Goal: Task Accomplishment & Management: Manage account settings

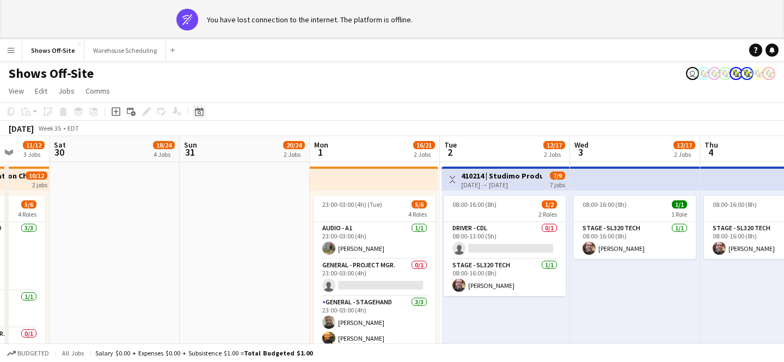
click at [200, 112] on icon at bounding box center [200, 113] width 4 height 4
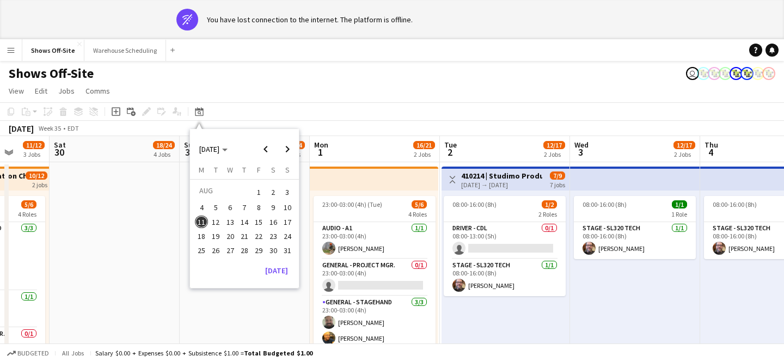
click at [291, 222] on span "17" at bounding box center [287, 222] width 13 height 13
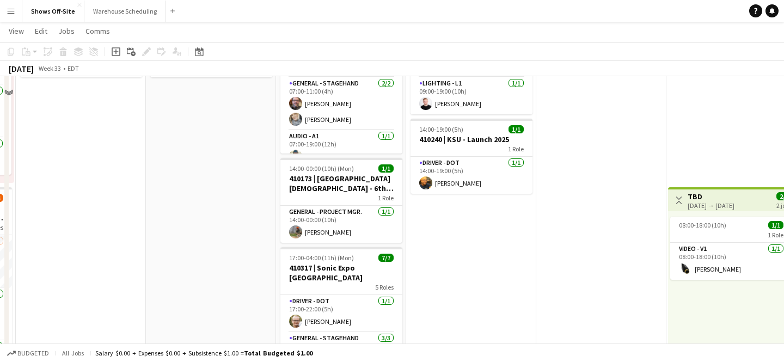
scroll to position [80, 0]
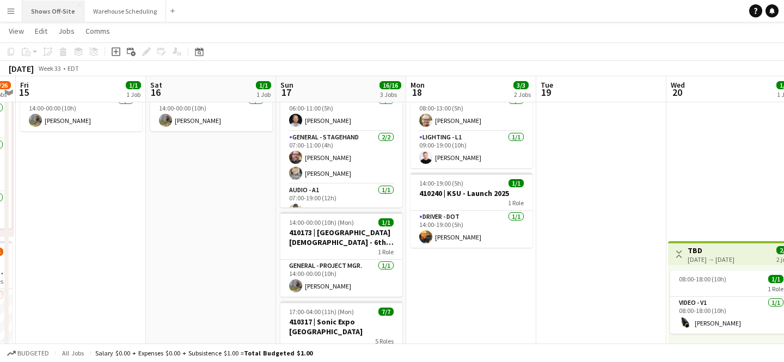
click at [28, 1] on button "Shows Off-Site Close" at bounding box center [53, 11] width 62 height 21
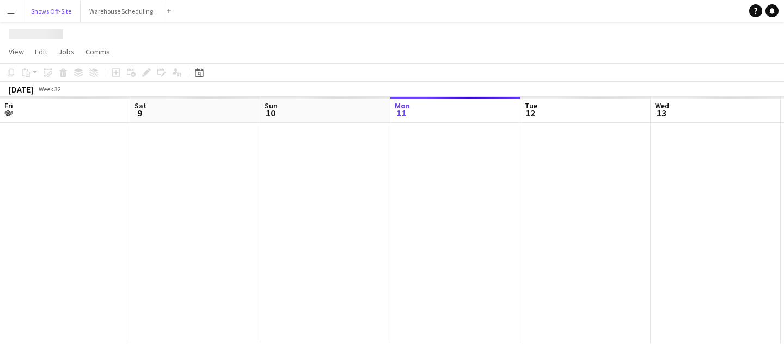
scroll to position [0, 260]
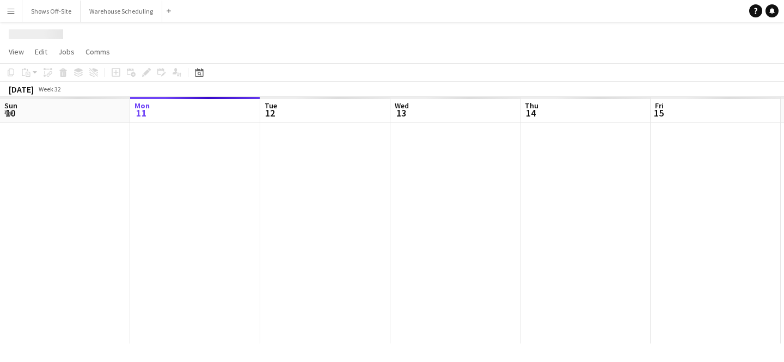
click at [13, 7] on app-icon "Menu" at bounding box center [11, 11] width 9 height 9
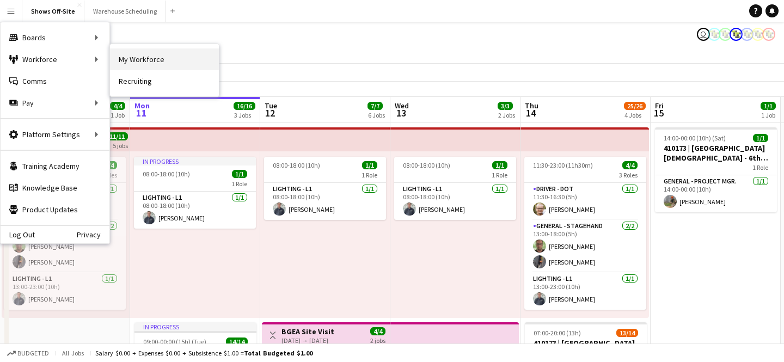
click at [127, 59] on link "My Workforce" at bounding box center [164, 59] width 109 height 22
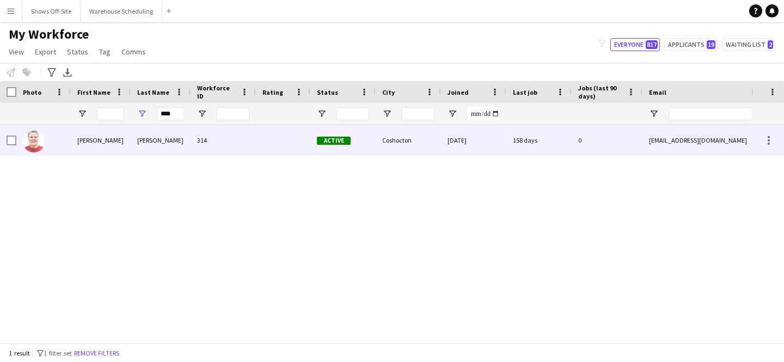
click at [180, 137] on div "[PERSON_NAME]" at bounding box center [161, 140] width 60 height 30
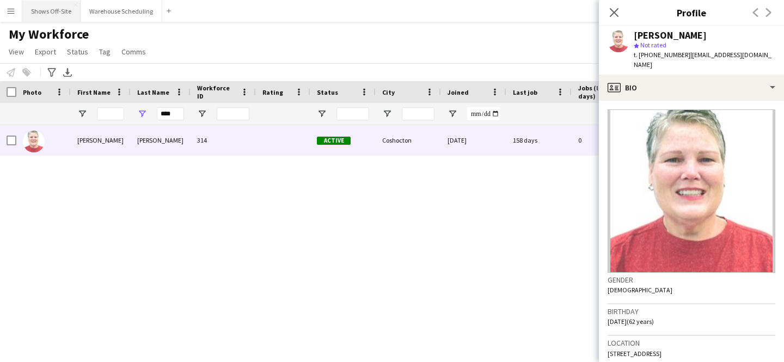
click at [60, 9] on button "Shows Off-Site Close" at bounding box center [51, 11] width 58 height 21
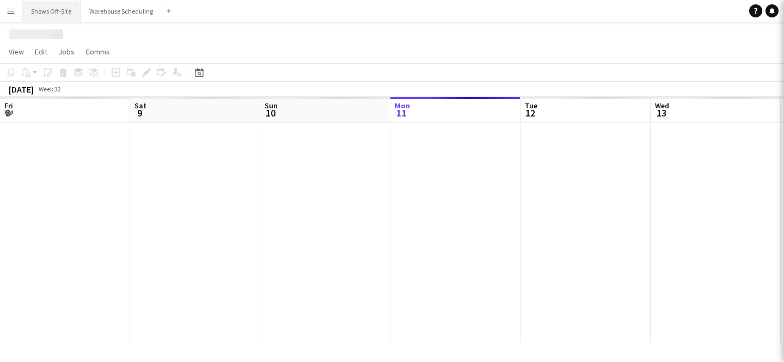
scroll to position [0, 260]
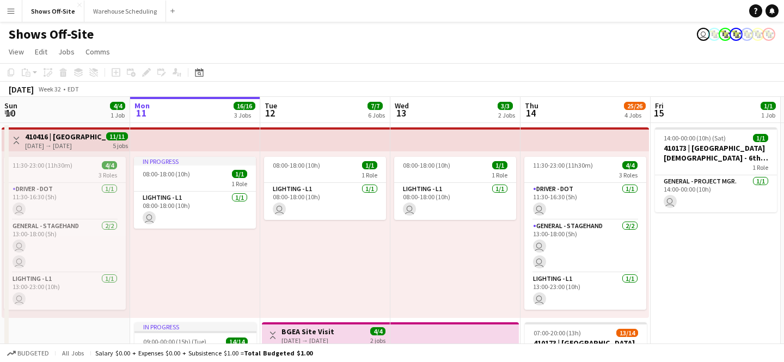
click at [202, 65] on app-toolbar "Copy Paste Paste Command V Paste with crew Command Shift V Paste linked Job [GE…" at bounding box center [392, 72] width 784 height 19
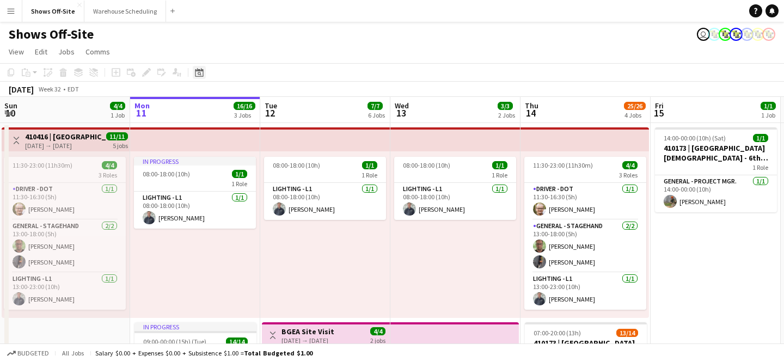
click at [202, 70] on icon at bounding box center [199, 72] width 8 height 9
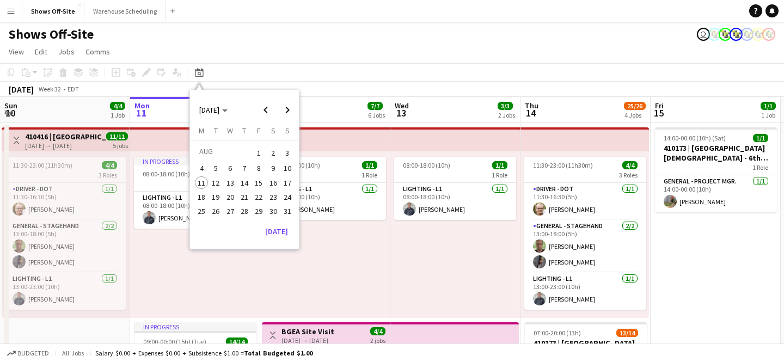
click at [286, 192] on span "24" at bounding box center [287, 196] width 13 height 13
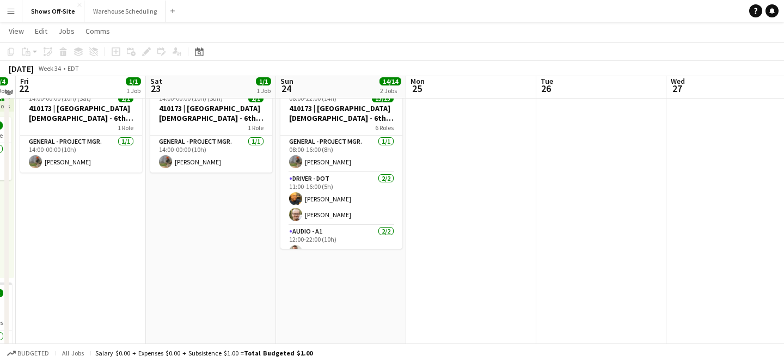
scroll to position [235, 0]
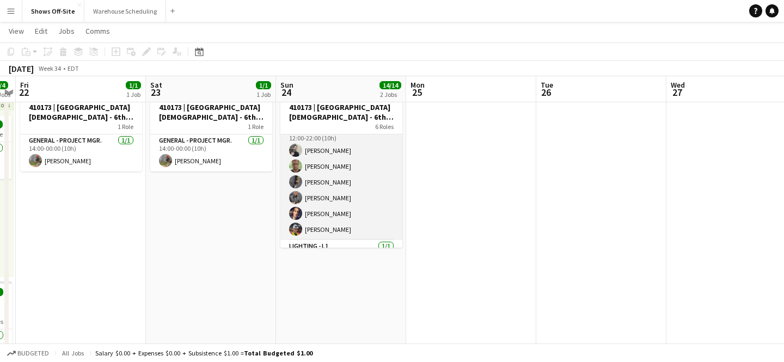
click at [311, 212] on app-card-role "General - Stagehand [DATE] 12:00-22:00 (10h) [PERSON_NAME] [PERSON_NAME] [PERSO…" at bounding box center [341, 182] width 122 height 116
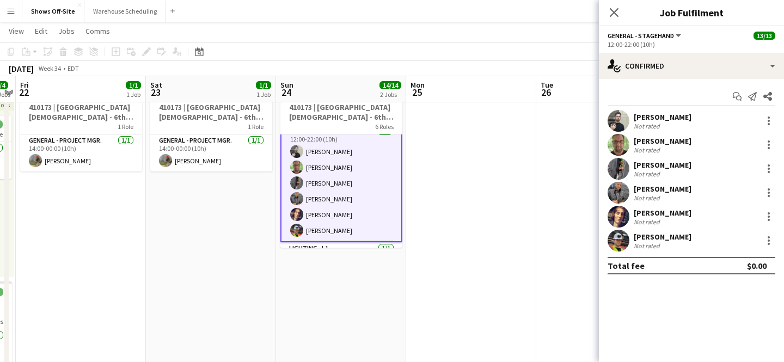
scroll to position [154, 0]
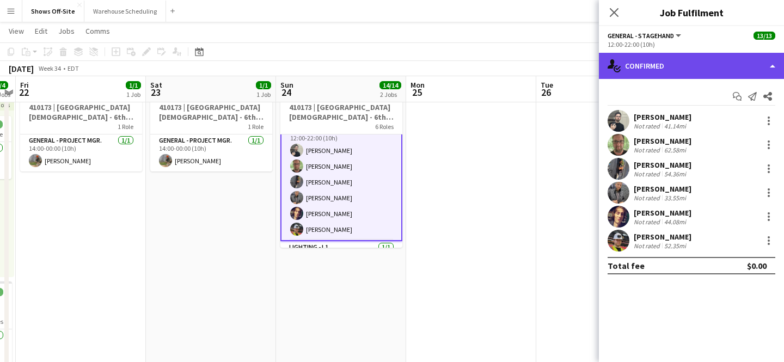
click at [658, 65] on div "single-neutral-actions-check-2 Confirmed" at bounding box center [691, 66] width 185 height 26
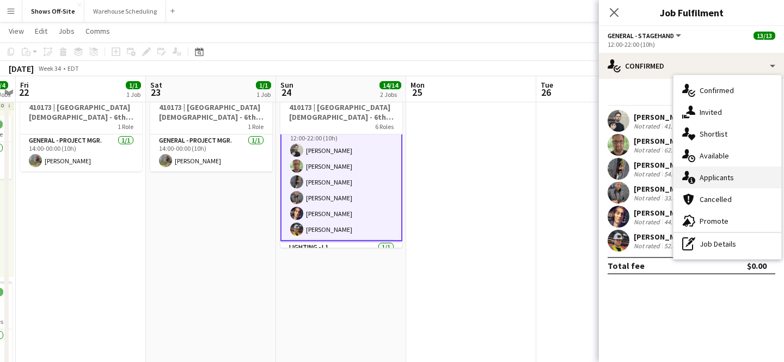
click at [683, 182] on icon "single-neutral-actions-information" at bounding box center [688, 177] width 13 height 13
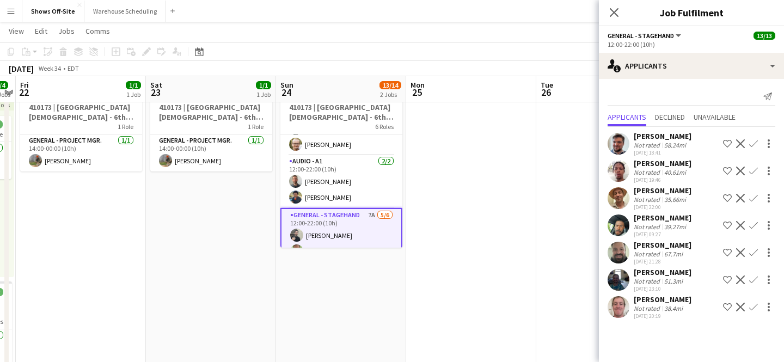
scroll to position [70, 0]
click at [757, 173] on app-icon "Confirm" at bounding box center [753, 171] width 9 height 9
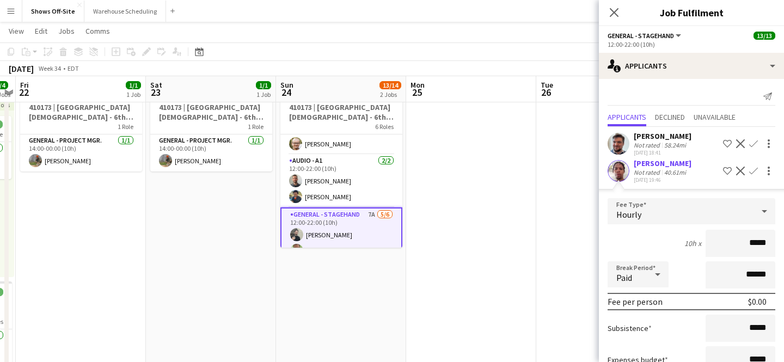
scroll to position [216, 0]
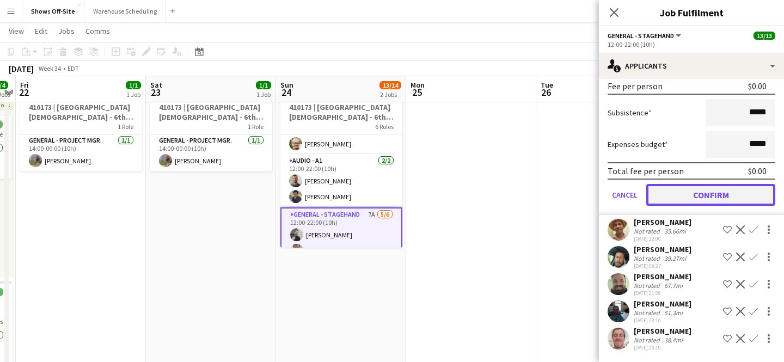
click at [715, 194] on button "Confirm" at bounding box center [710, 195] width 129 height 22
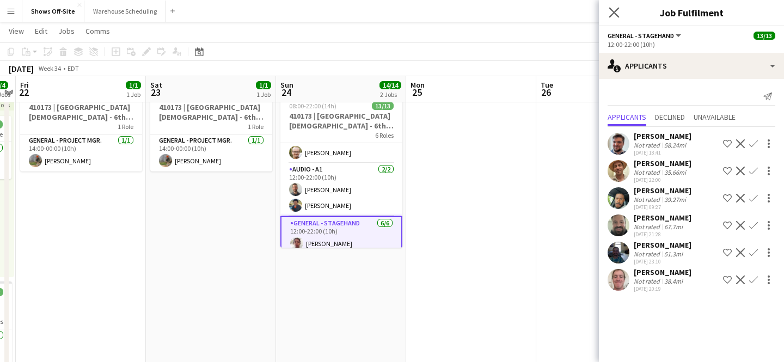
click at [609, 7] on app-icon "Close pop-in" at bounding box center [614, 13] width 16 height 16
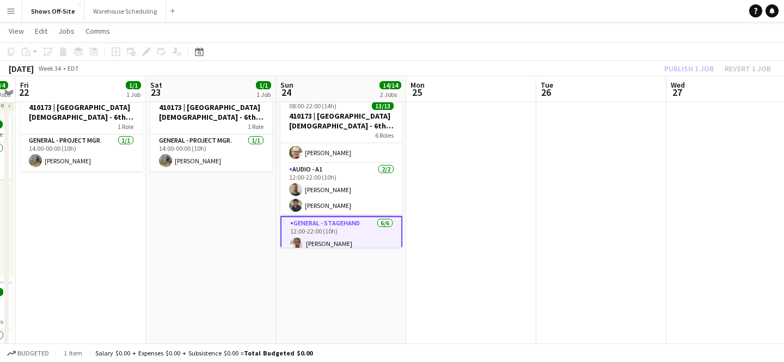
click at [655, 46] on app-toolbar "Copy Paste Paste Command V Paste with crew Command Shift V Paste linked Job [GE…" at bounding box center [392, 51] width 784 height 19
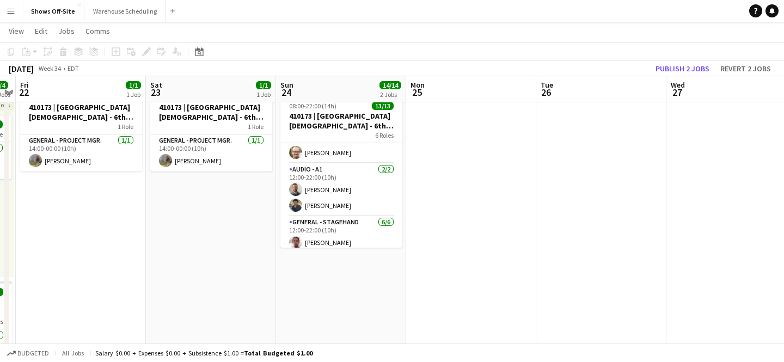
click at [666, 59] on app-toolbar "Copy Paste Paste Command V Paste with crew Command Shift V Paste linked Job [GE…" at bounding box center [392, 51] width 784 height 19
click at [668, 62] on button "Publish 2 jobs" at bounding box center [682, 68] width 63 height 14
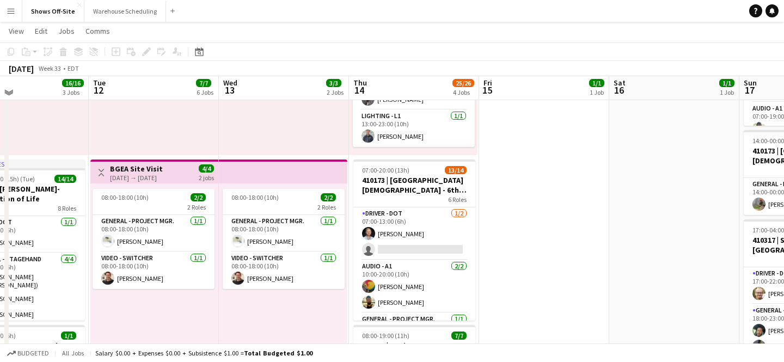
scroll to position [159, 0]
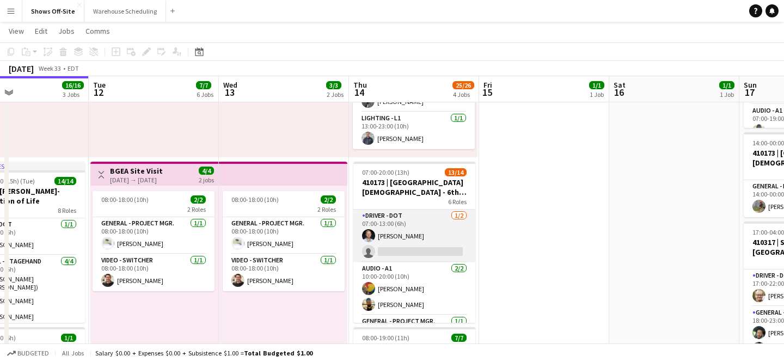
click at [404, 212] on app-card-role "Driver - DOT [DATE] 07:00-13:00 (6h) [PERSON_NAME] single-neutral-actions" at bounding box center [414, 236] width 122 height 53
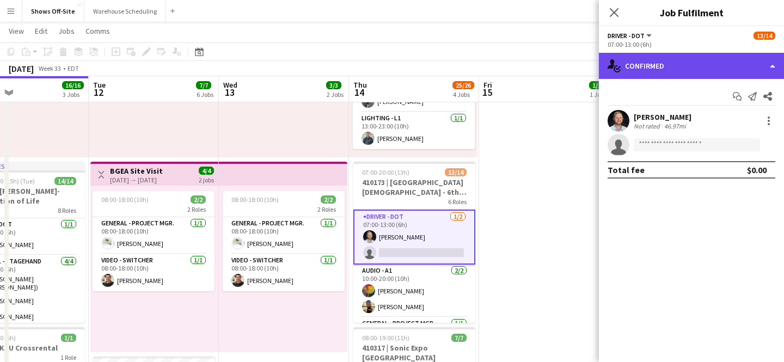
click at [666, 65] on div "single-neutral-actions-check-2 Confirmed" at bounding box center [691, 66] width 185 height 26
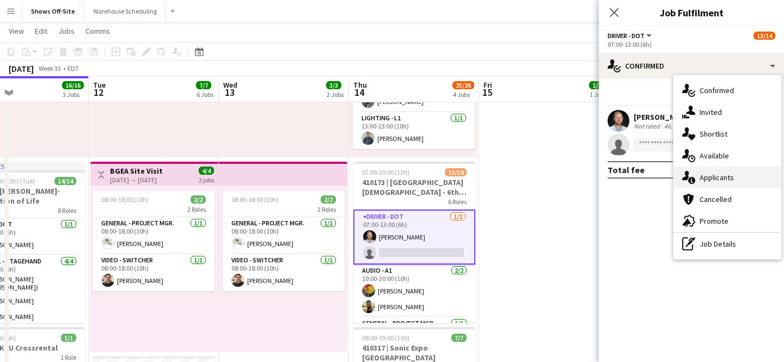
click at [701, 172] on div "single-neutral-actions-information Applicants" at bounding box center [727, 178] width 108 height 22
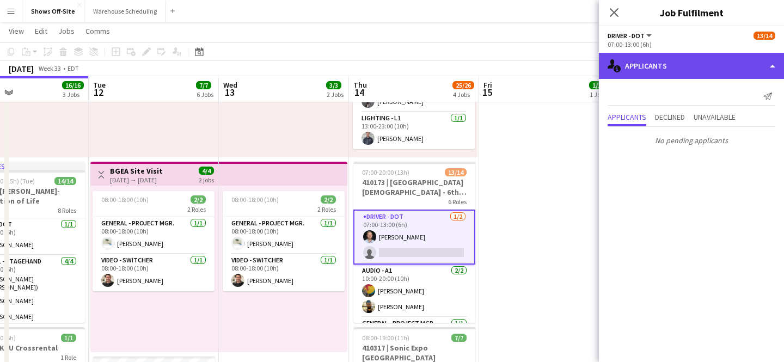
click at [665, 62] on div "single-neutral-actions-information Applicants" at bounding box center [691, 66] width 185 height 26
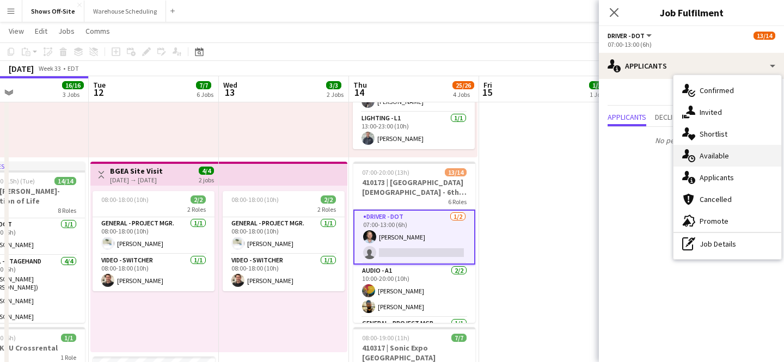
click at [694, 151] on icon "single-neutral-actions-upload" at bounding box center [688, 155] width 13 height 13
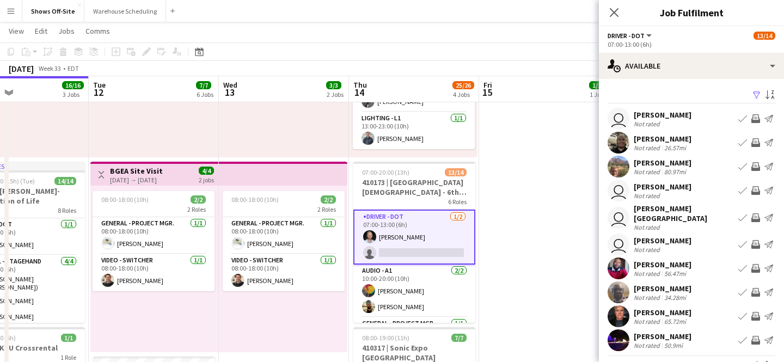
click at [757, 94] on app-icon "Filter" at bounding box center [756, 95] width 9 height 10
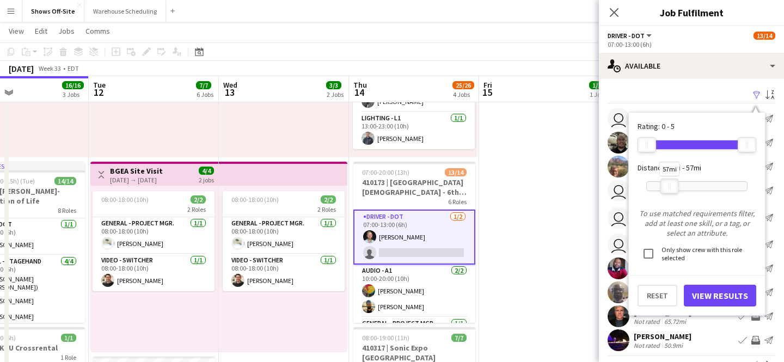
drag, startPoint x: 751, startPoint y: 186, endPoint x: 674, endPoint y: 183, distance: 76.8
click at [674, 183] on div at bounding box center [669, 186] width 17 height 14
click at [708, 295] on button "View Results" at bounding box center [720, 296] width 72 height 22
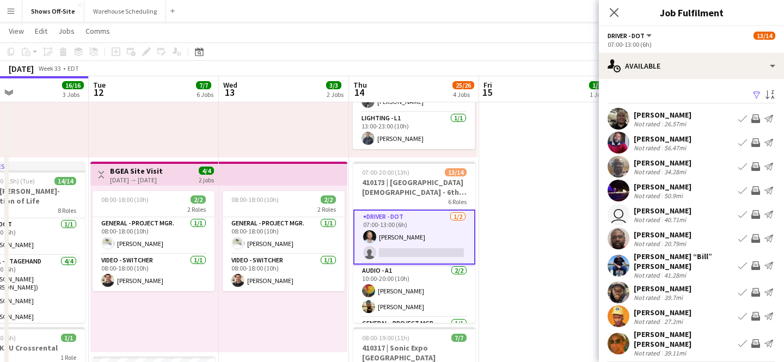
click at [758, 117] on app-icon "Invite crew" at bounding box center [755, 118] width 9 height 9
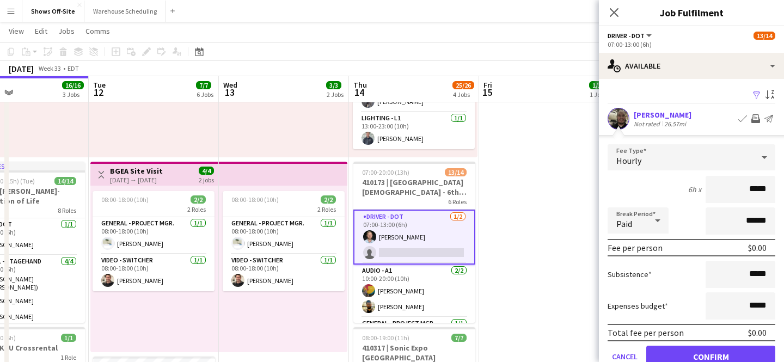
scroll to position [266, 0]
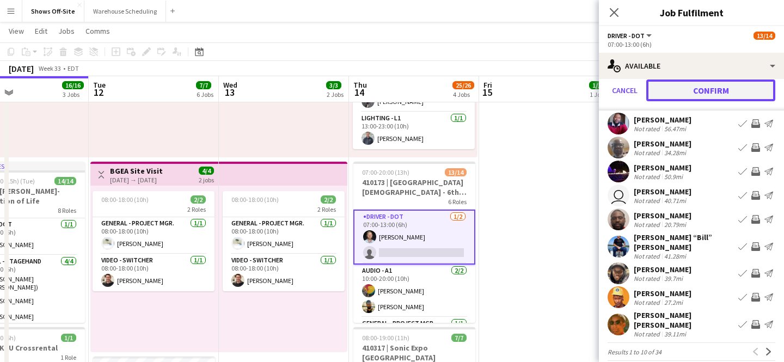
click at [702, 90] on button "Confirm" at bounding box center [710, 90] width 129 height 22
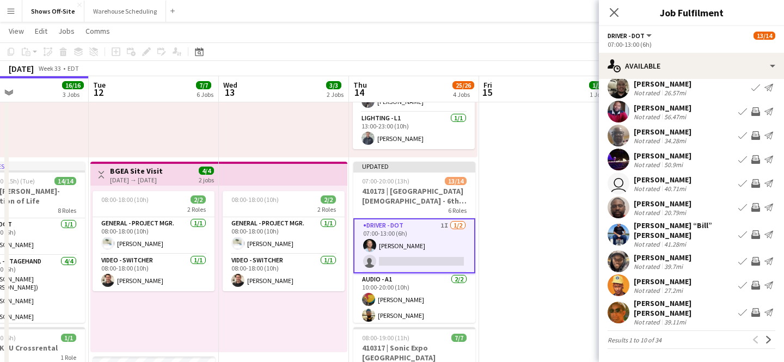
scroll to position [19, 0]
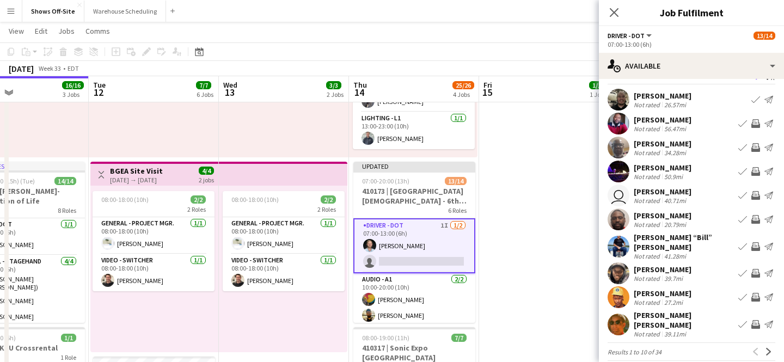
click at [758, 221] on app-icon "Invite crew" at bounding box center [755, 219] width 9 height 9
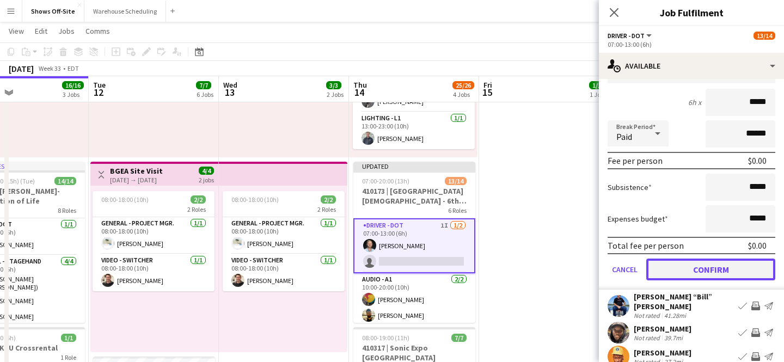
click at [701, 278] on button "Confirm" at bounding box center [710, 269] width 129 height 22
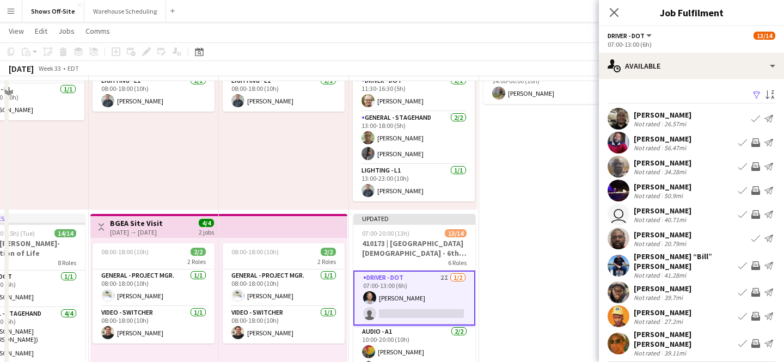
scroll to position [86, 0]
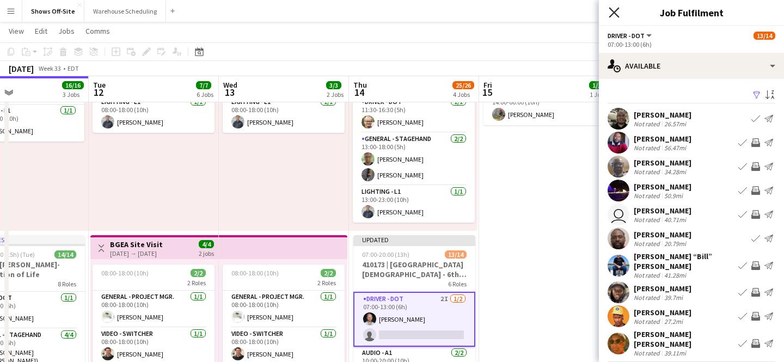
click at [616, 9] on icon at bounding box center [613, 12] width 10 height 10
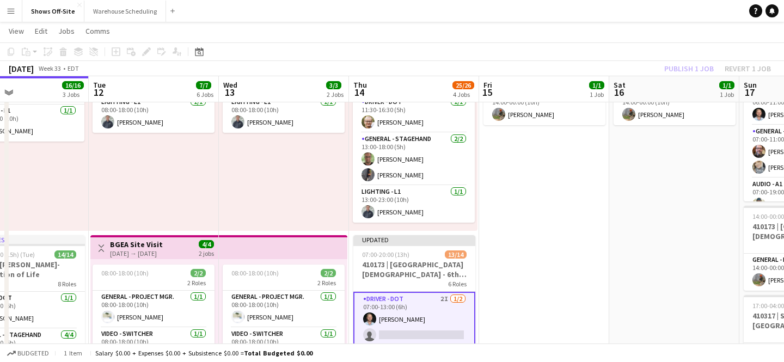
click at [684, 56] on app-toolbar "Copy Paste Paste Command V Paste with crew Command Shift V Paste linked Job [GE…" at bounding box center [392, 51] width 784 height 19
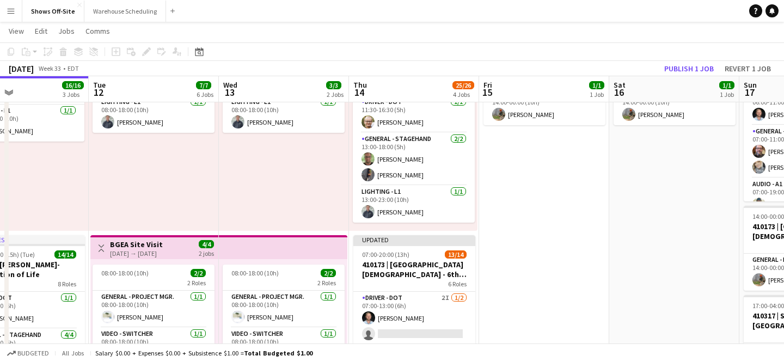
click at [684, 56] on app-toolbar "Copy Paste Paste Command V Paste with crew Command Shift V Paste linked Job [GE…" at bounding box center [392, 51] width 784 height 19
click at [685, 65] on button "Publish 1 job" at bounding box center [689, 68] width 58 height 14
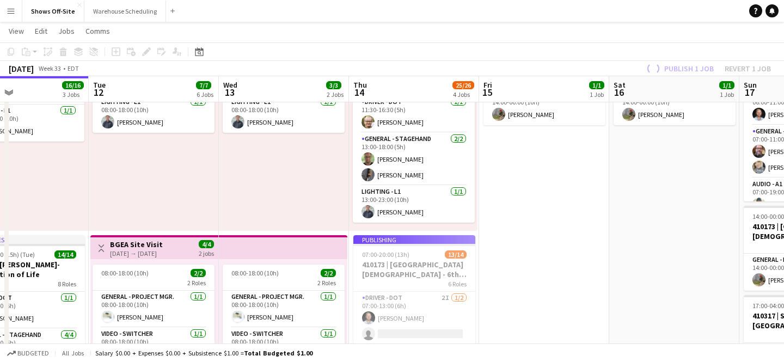
scroll to position [0, 0]
